Goal: Answer question/provide support: Share knowledge or assist other users

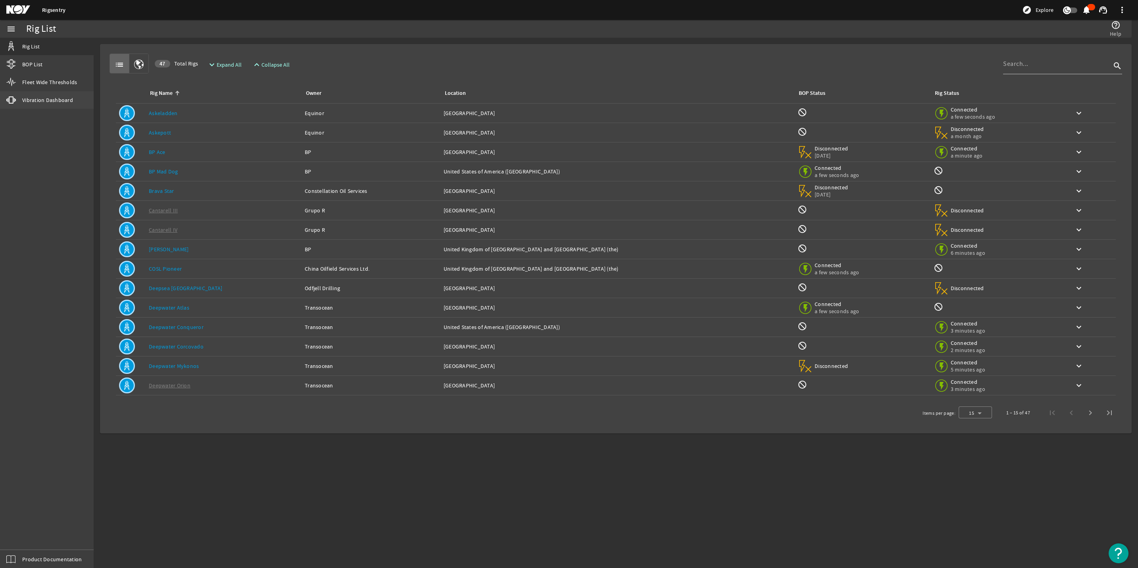
click at [65, 104] on span "Vibration Dashboard" at bounding box center [47, 100] width 51 height 8
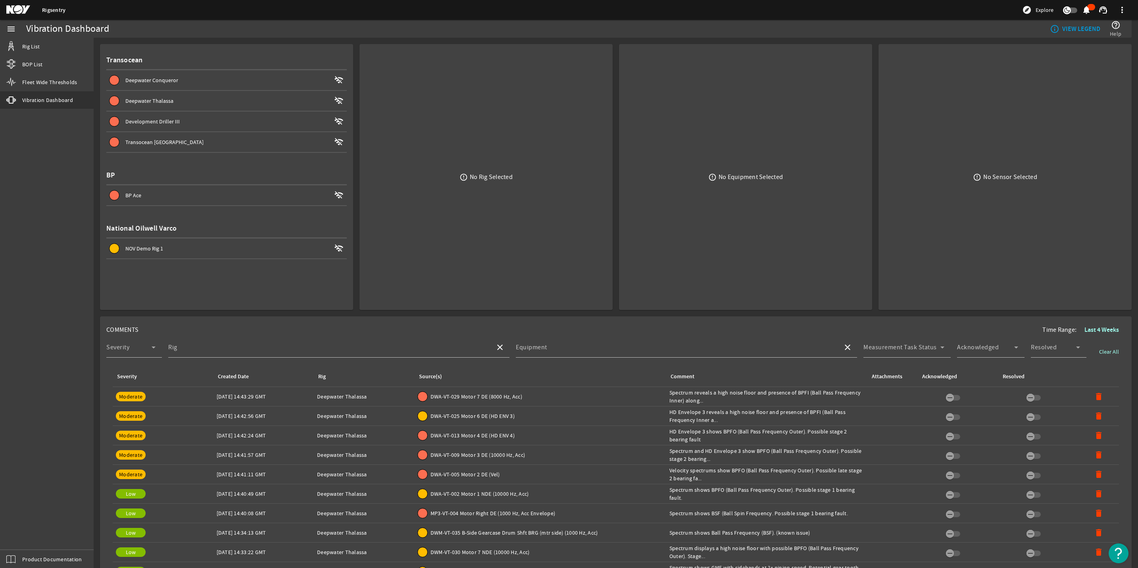
click at [154, 98] on span "Deepwater Thalassa" at bounding box center [149, 100] width 48 height 7
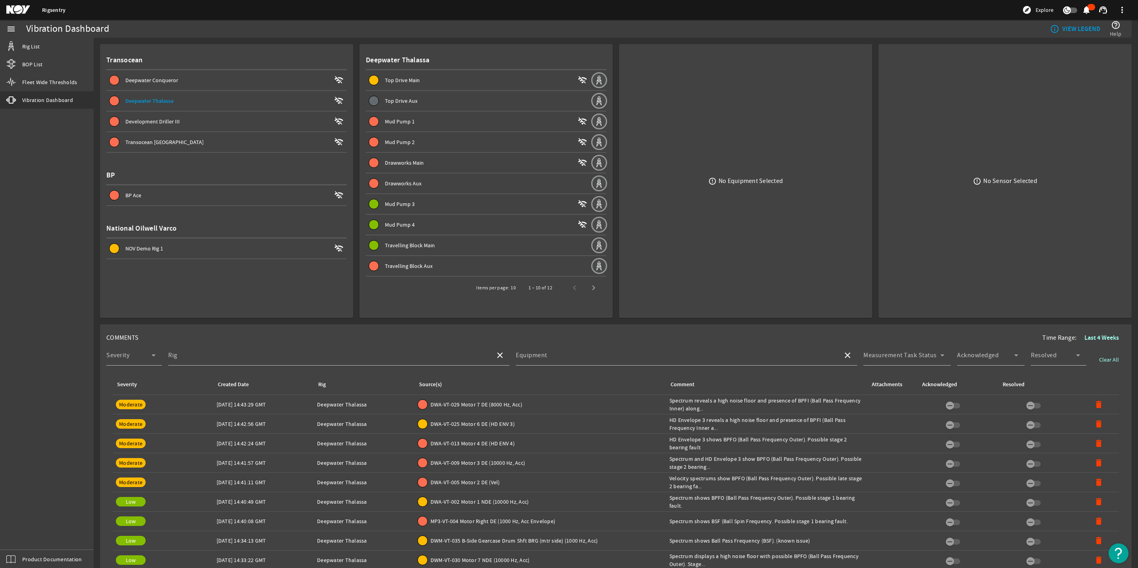
click at [412, 74] on span at bounding box center [478, 80] width 225 height 19
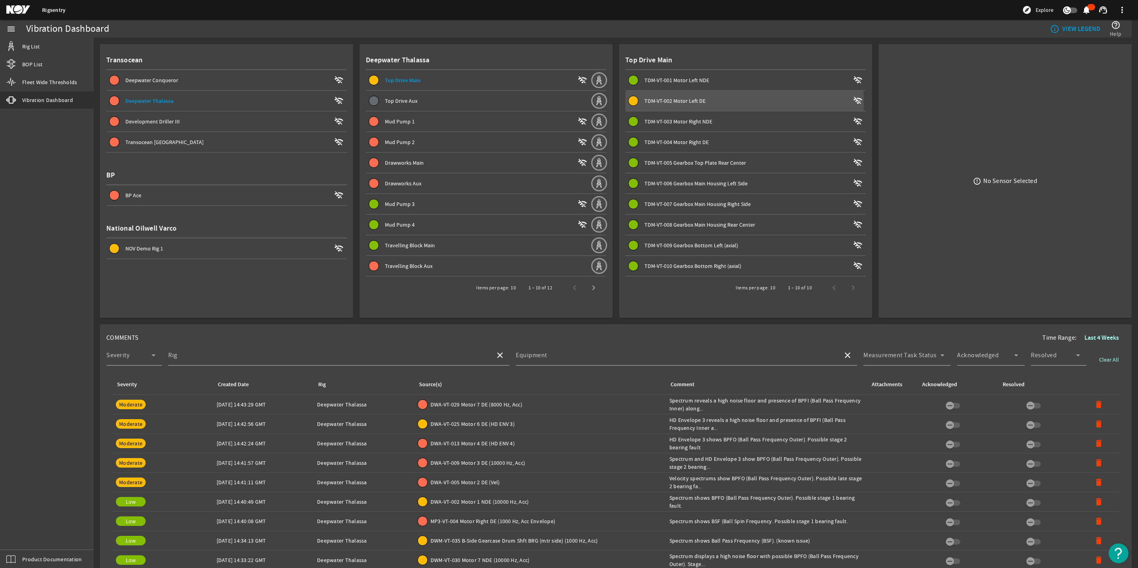
click at [674, 102] on span "TDM-VT-002 Motor Left DE" at bounding box center [674, 100] width 61 height 7
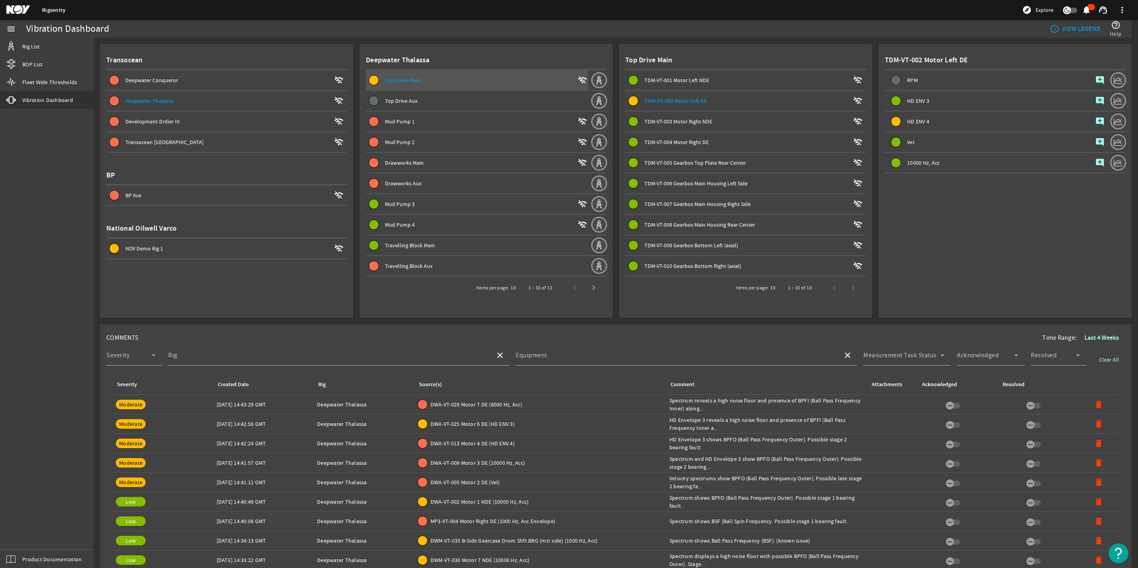
click at [414, 81] on span "Top Drive Main" at bounding box center [403, 81] width 36 height 8
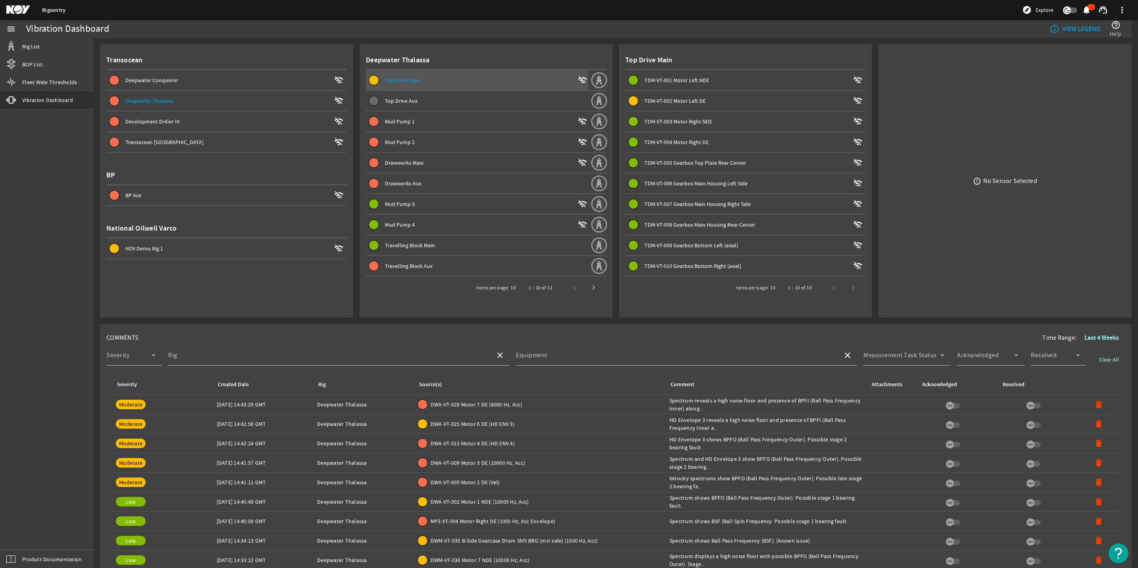
click at [399, 79] on span "Top Drive Main" at bounding box center [403, 81] width 36 height 8
click at [665, 96] on span "TDM-VT-002 Motor Left DE wifi_off" at bounding box center [747, 101] width 237 height 10
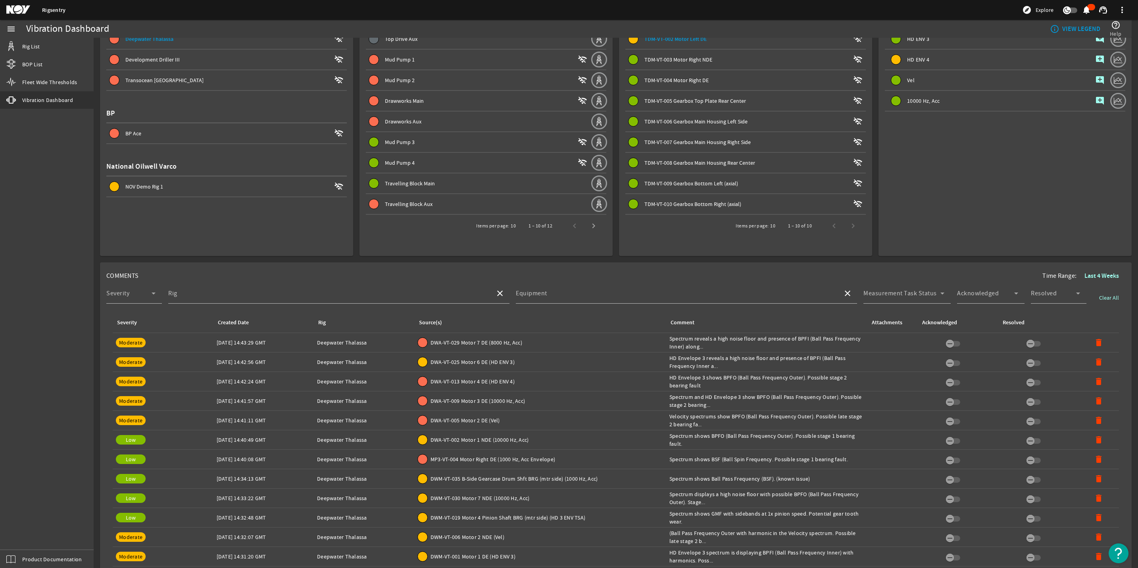
scroll to position [179, 0]
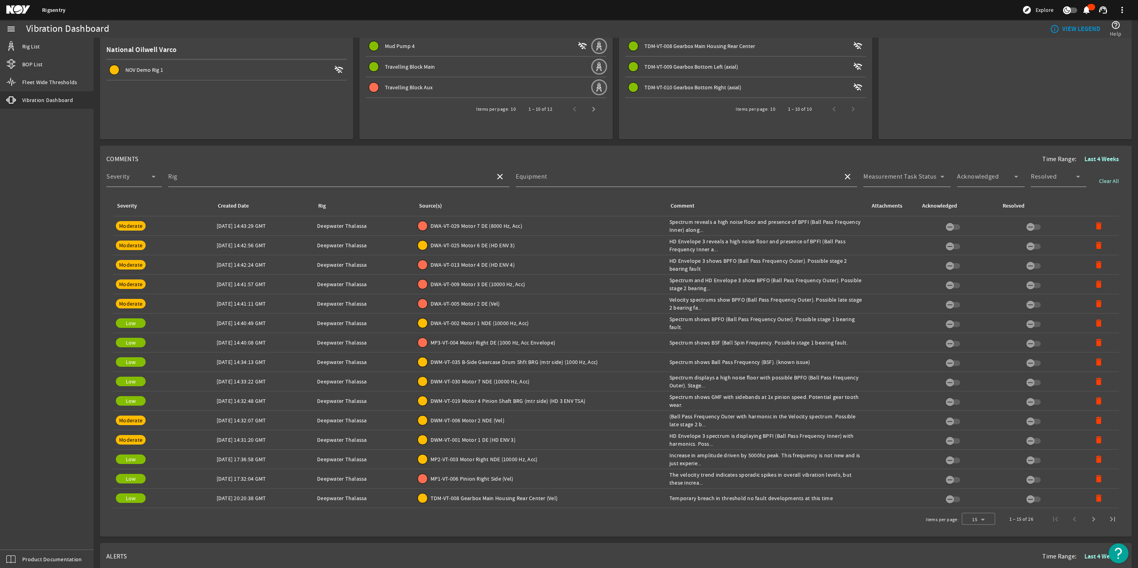
click at [730, 502] on div "Comment: Temporary breach in threshold no fault developments at this time" at bounding box center [766, 498] width 195 height 8
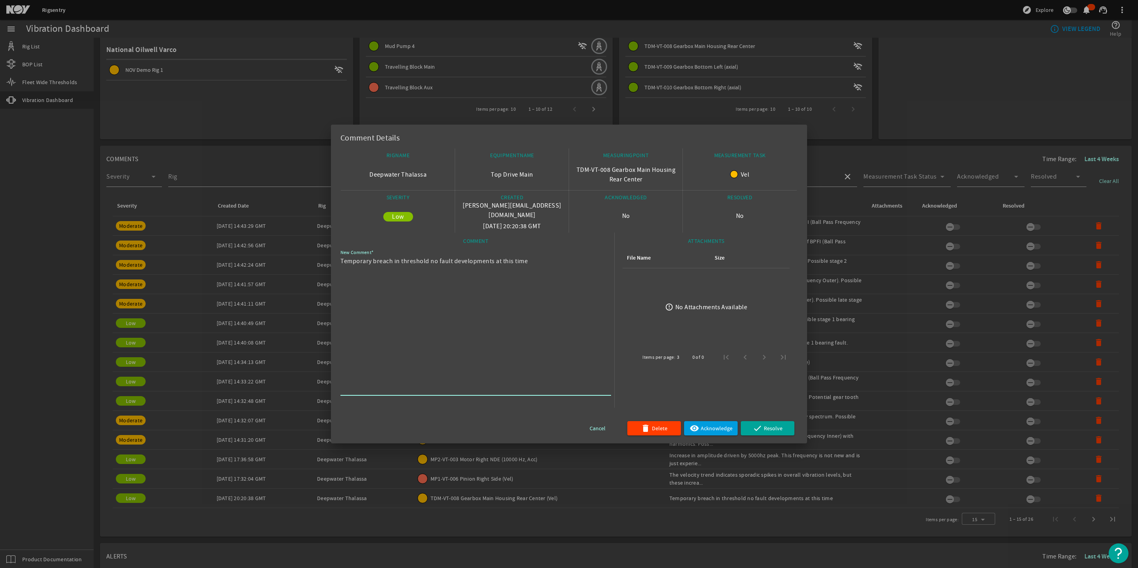
drag, startPoint x: 531, startPoint y: 267, endPoint x: 338, endPoint y: 269, distance: 192.5
click at [338, 269] on mat-dialog-content "RIGNAME Deepwater Thalassa EQUIPMENTNAME Top Drive Main MEASURINGPOINT TDM-VT-0…" at bounding box center [569, 295] width 476 height 295
click at [861, 453] on div at bounding box center [569, 284] width 1138 height 568
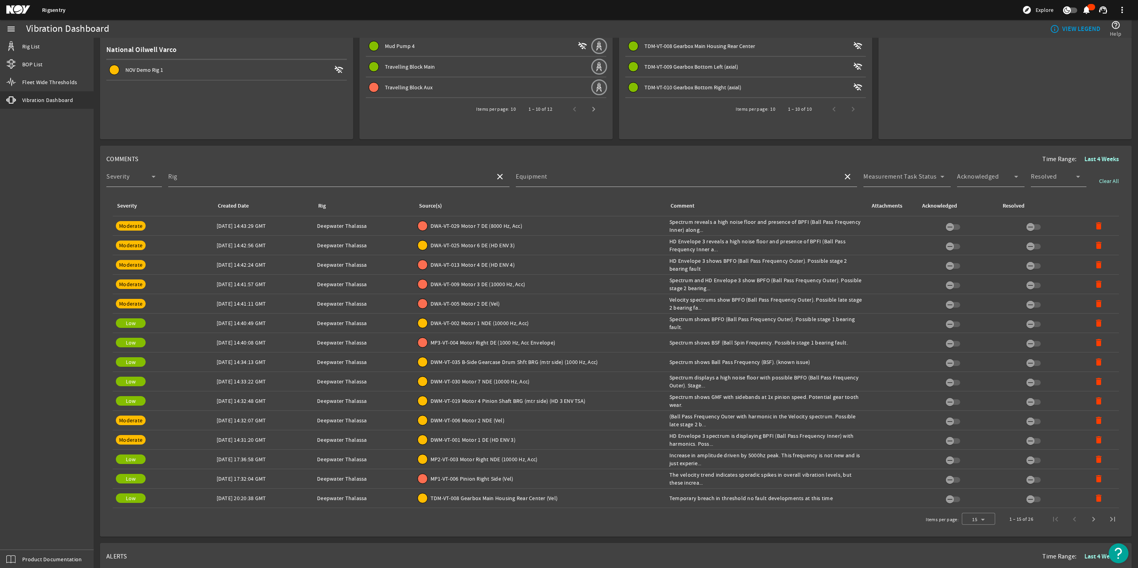
scroll to position [0, 0]
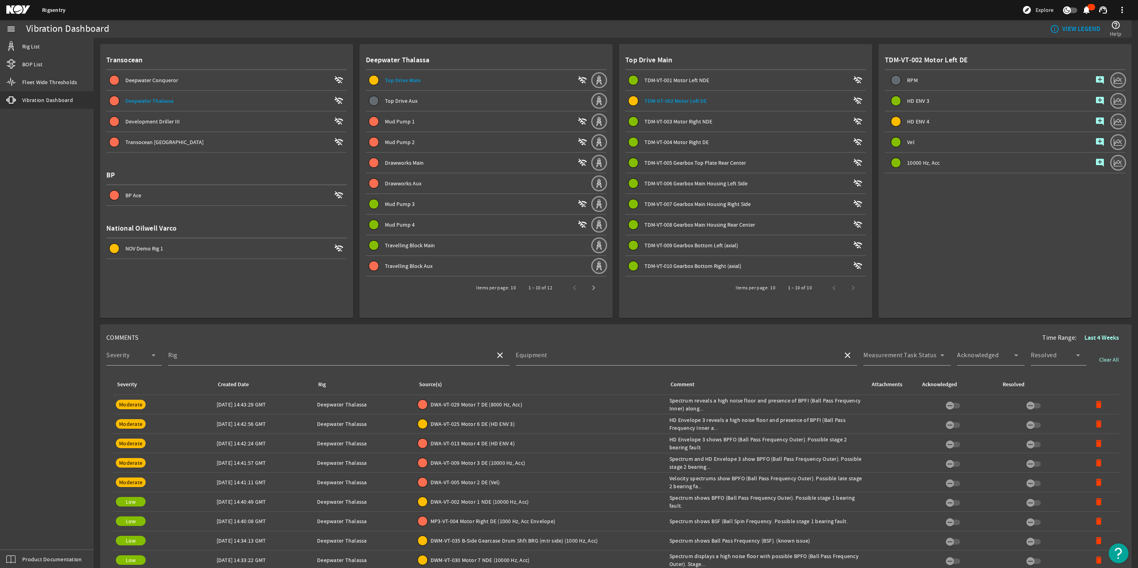
click at [1095, 121] on mat-icon "add_comment" at bounding box center [1100, 122] width 10 height 10
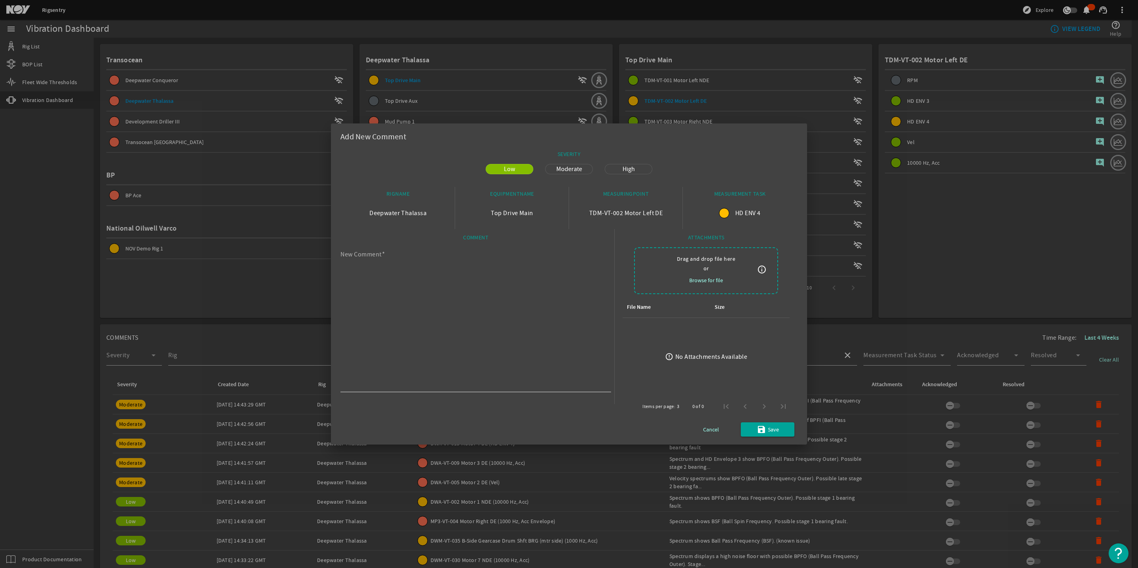
click at [468, 311] on textarea "New Comment" at bounding box center [472, 321] width 264 height 137
paste textarea "Temporary breach in threshold no fault developments at this time"
type textarea "Temporary breach in threshold no fault developments at this time"
click at [774, 430] on span "Save" at bounding box center [773, 430] width 11 height 10
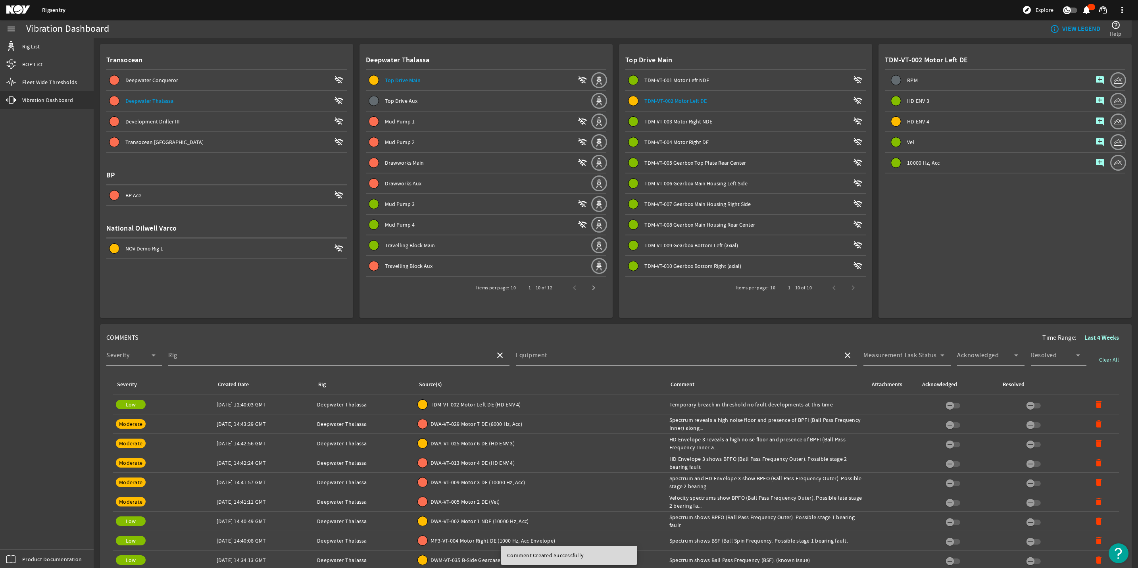
click at [387, 124] on span "Mud Pump 1" at bounding box center [400, 121] width 30 height 7
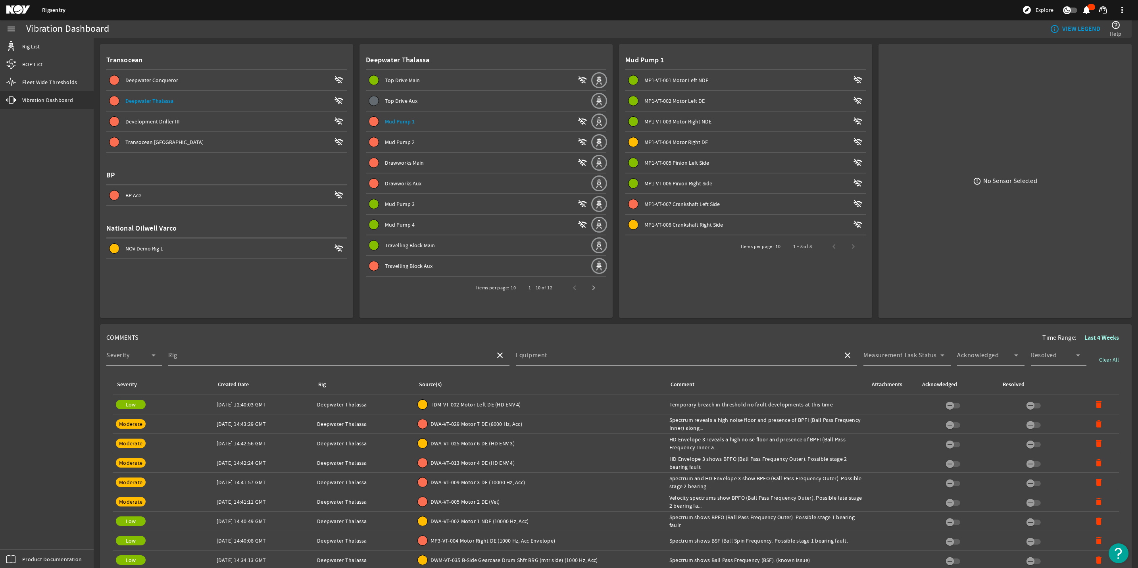
click at [404, 262] on span "Travelling Block Aux" at bounding box center [409, 265] width 48 height 7
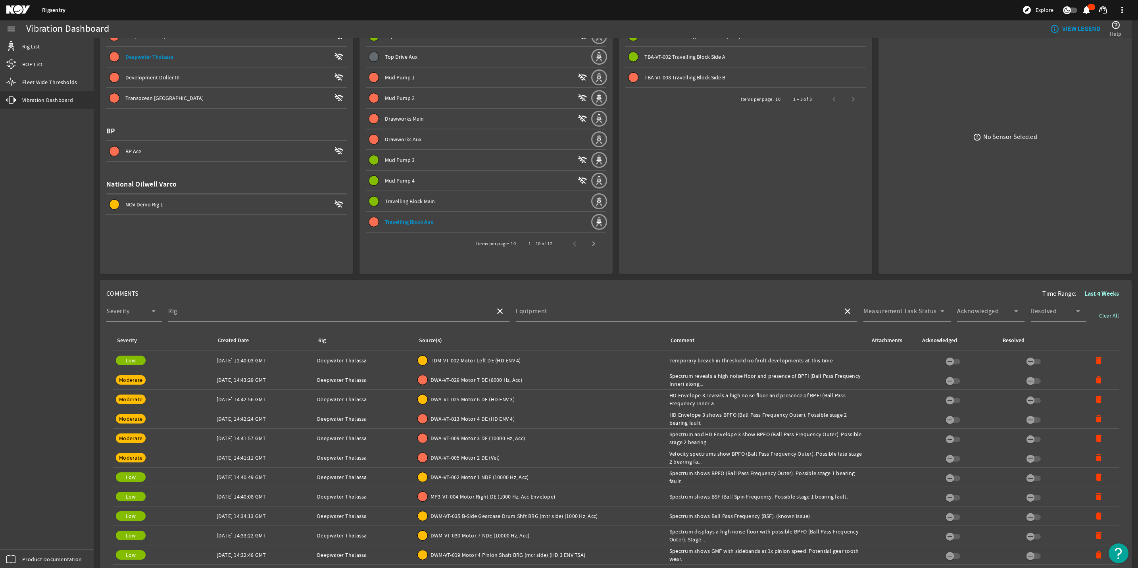
scroll to position [119, 0]
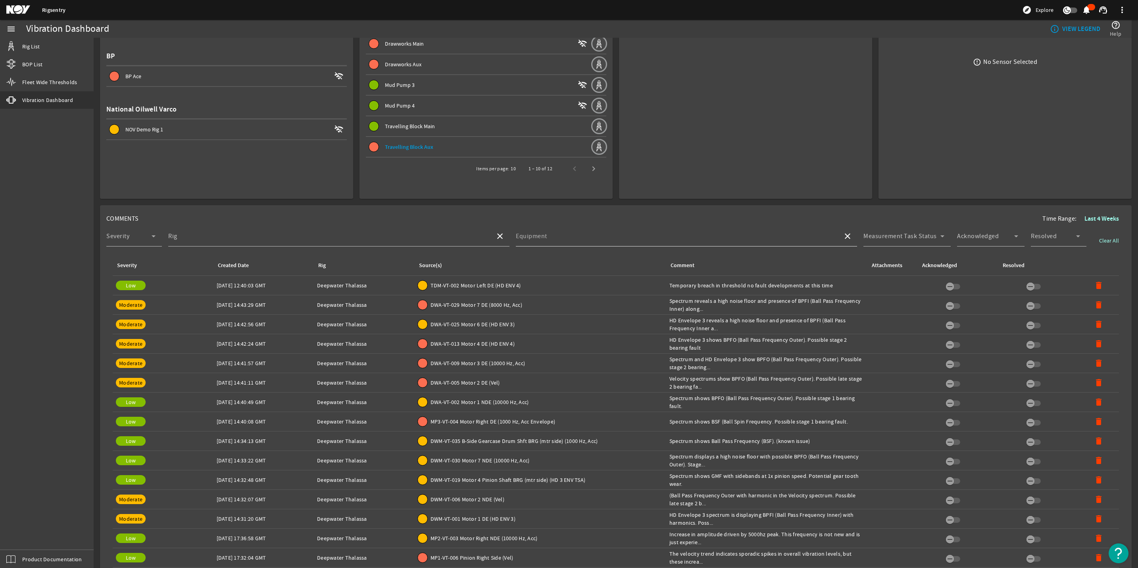
click at [633, 239] on input "Equipment" at bounding box center [676, 240] width 321 height 10
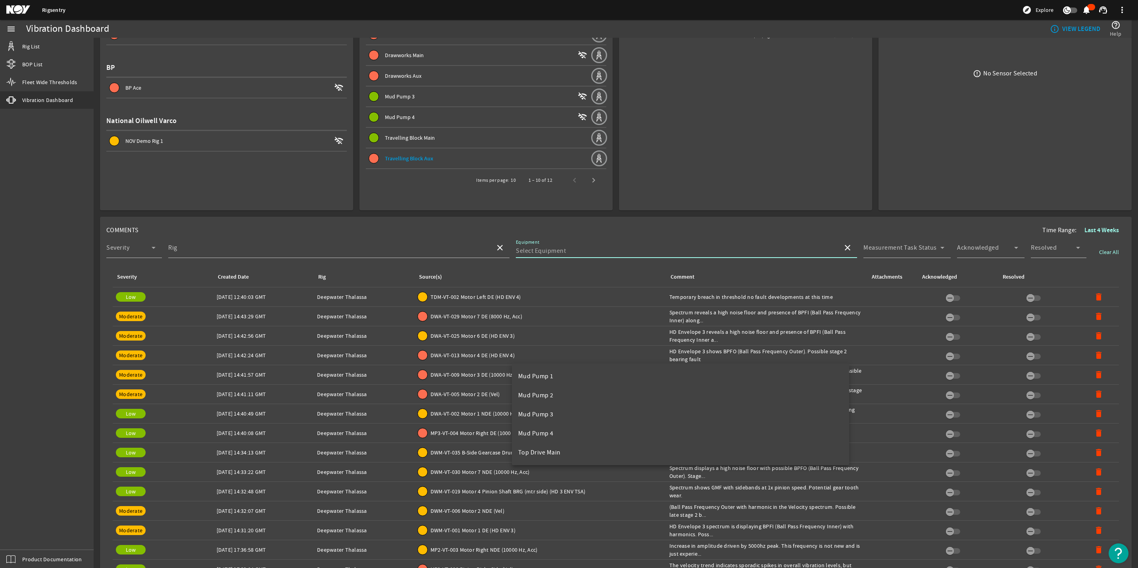
scroll to position [0, 0]
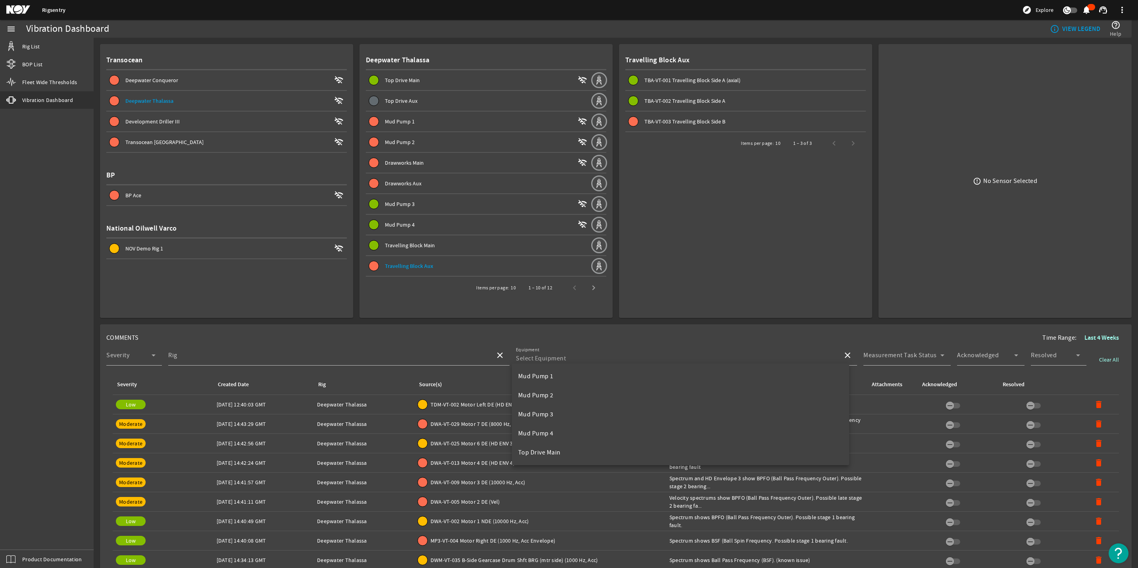
click at [681, 118] on span "TBA-VT-003 Travelling Block Side B" at bounding box center [684, 121] width 81 height 7
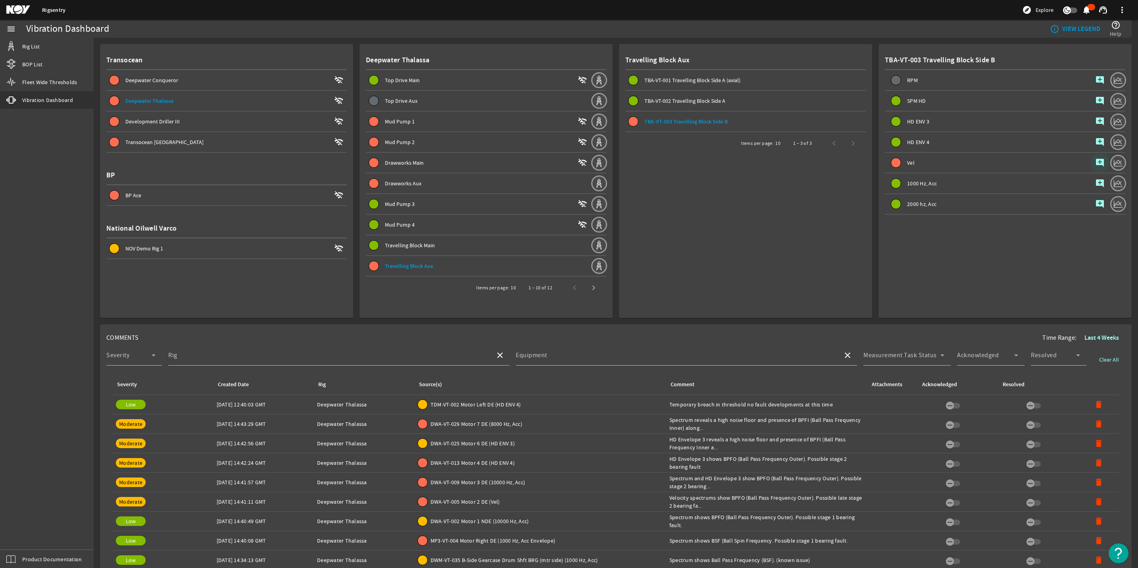
click at [1096, 161] on mat-icon "add_comment" at bounding box center [1100, 163] width 10 height 10
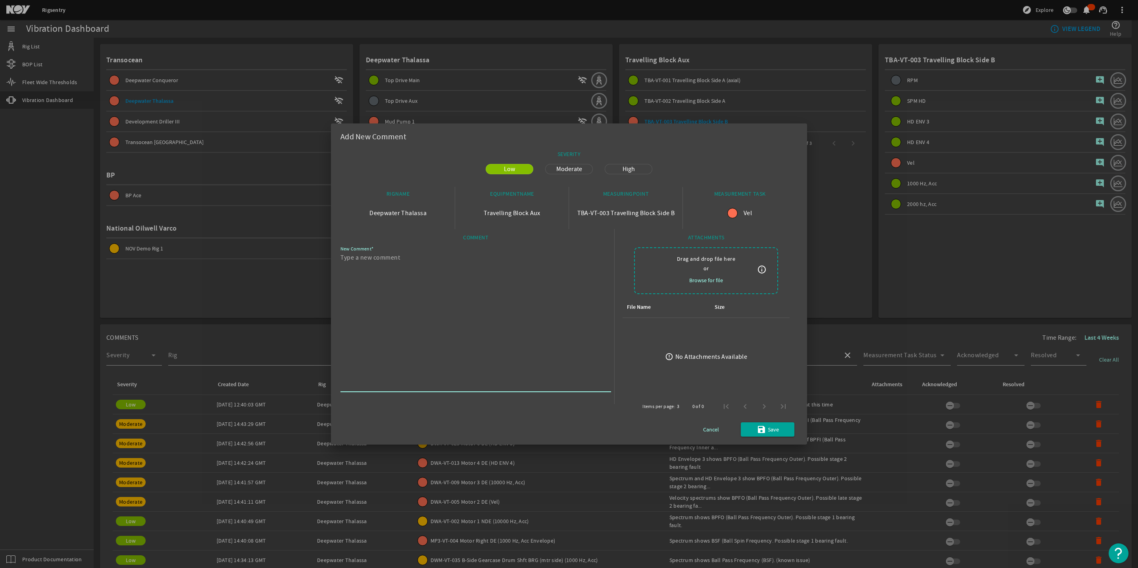
paste textarea "Temporary breach in threshold no fault developments at this time"
type textarea "Temporary breach in threshold no fault developments at this time"
click at [783, 423] on span "submit" at bounding box center [768, 429] width 54 height 19
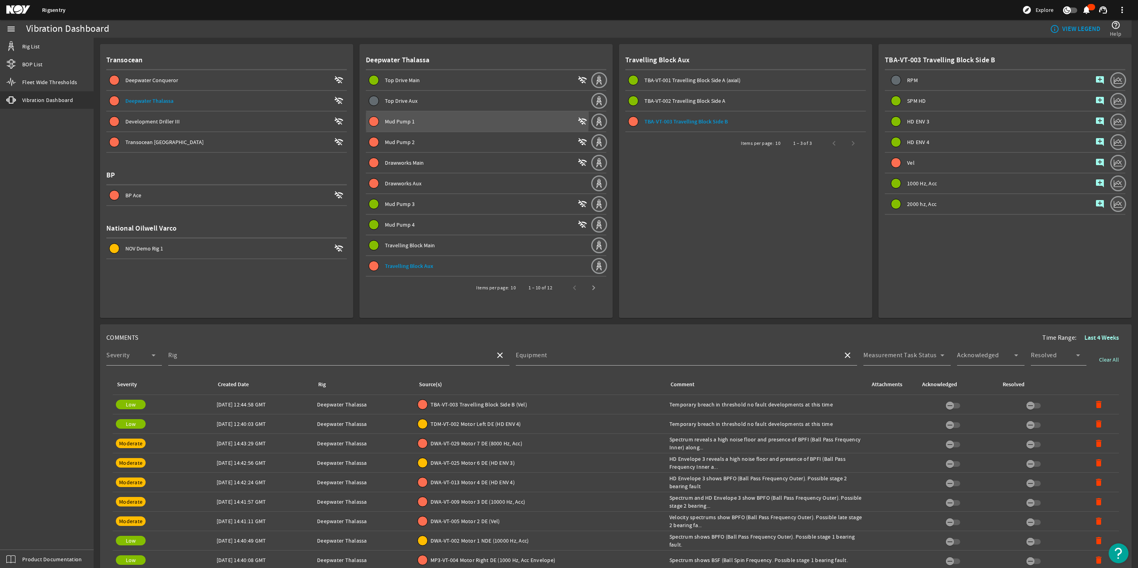
click at [400, 118] on span "Mud Pump 1" at bounding box center [400, 121] width 30 height 7
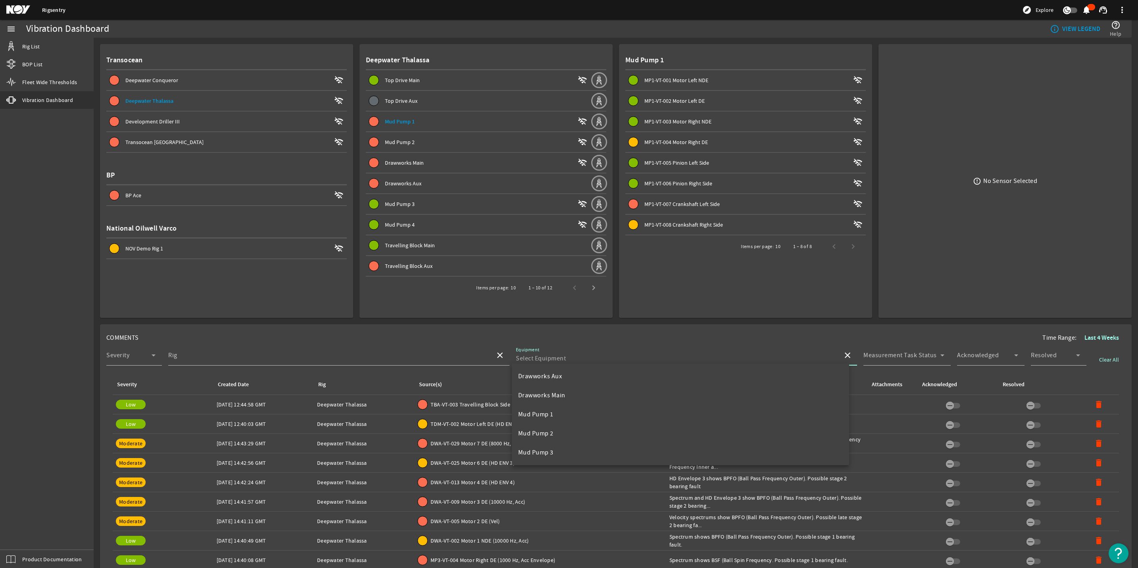
click at [591, 356] on input "Equipment" at bounding box center [676, 359] width 321 height 10
drag, startPoint x: 583, startPoint y: 400, endPoint x: 581, endPoint y: 408, distance: 8.0
click at [581, 408] on div "Drawworks Aux Drawworks Main Mud Pump 1 Mud Pump 2 Mud Pump 3 Mud Pump 4 Top Dr…" at bounding box center [680, 414] width 337 height 102
click at [581, 410] on mat-option "Mud Pump 1" at bounding box center [680, 414] width 337 height 19
type input "Mud Pump 1"
